Goal: Information Seeking & Learning: Learn about a topic

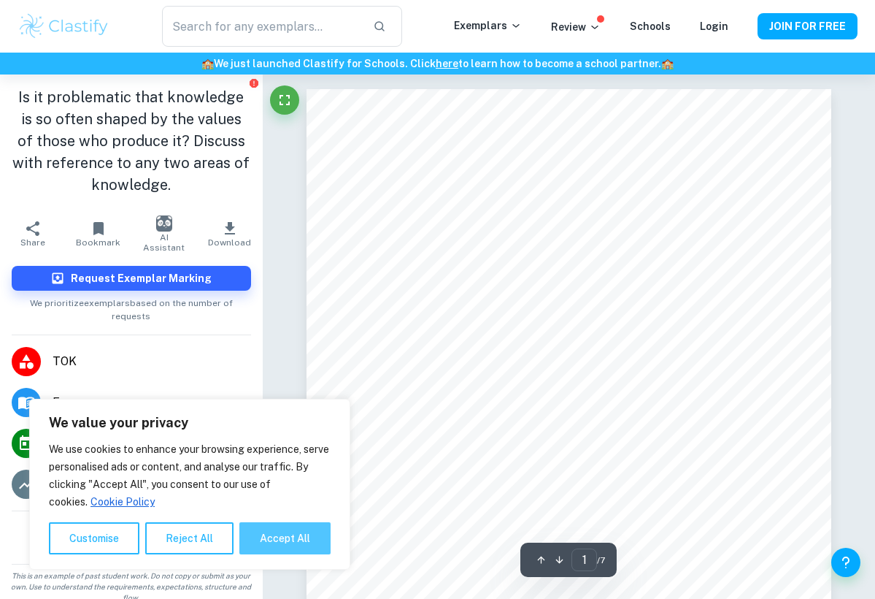
click at [294, 534] on button "Accept All" at bounding box center [284, 538] width 91 height 32
checkbox input "true"
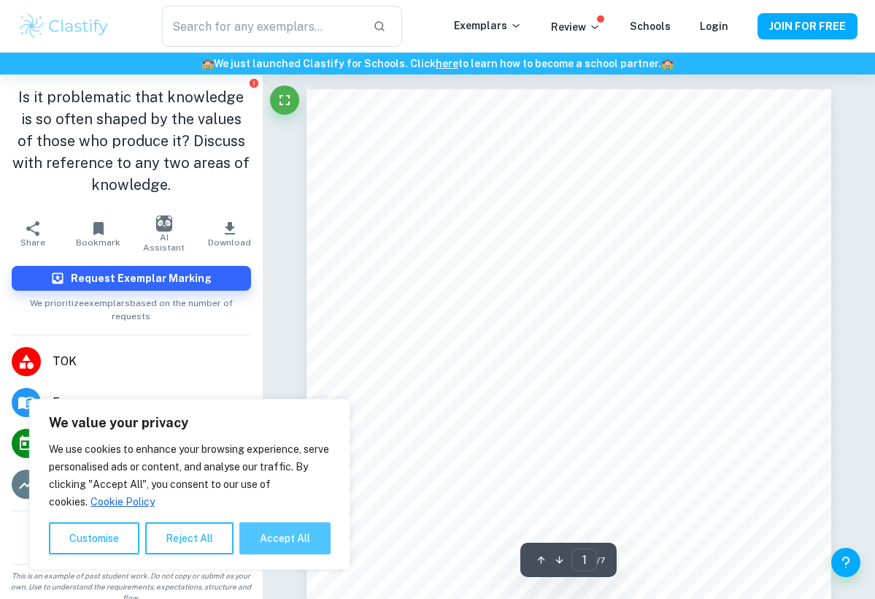
checkbox input "true"
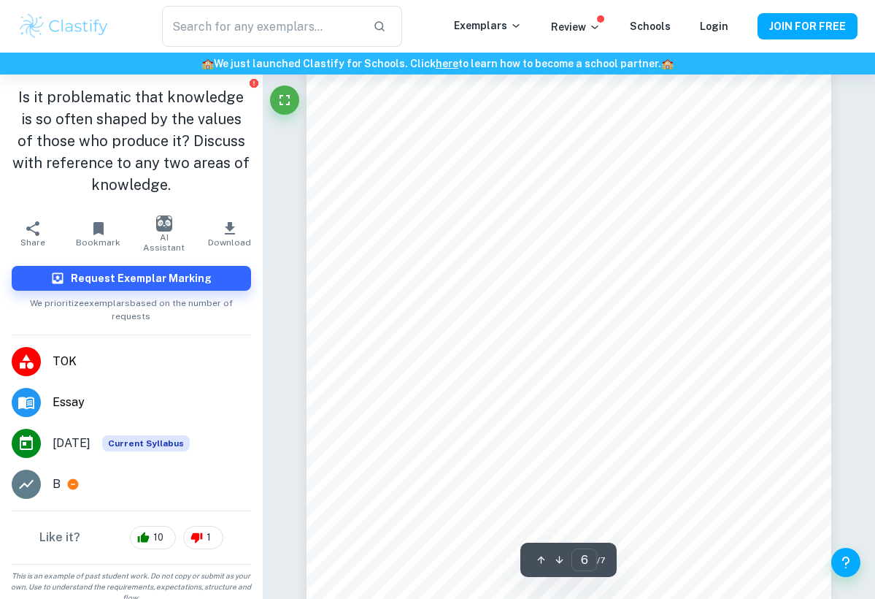
type input "7"
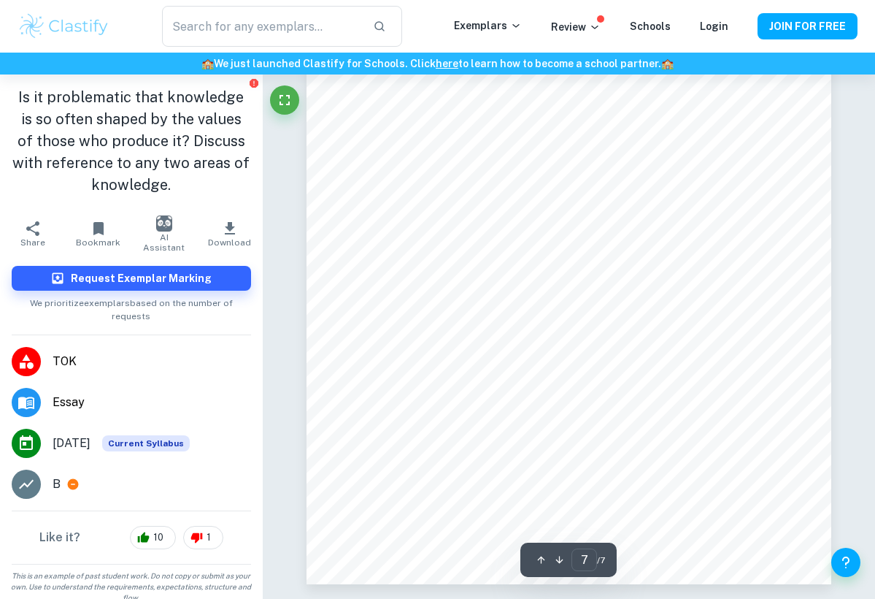
scroll to position [4474, 0]
